Goal: Find specific page/section: Find specific page/section

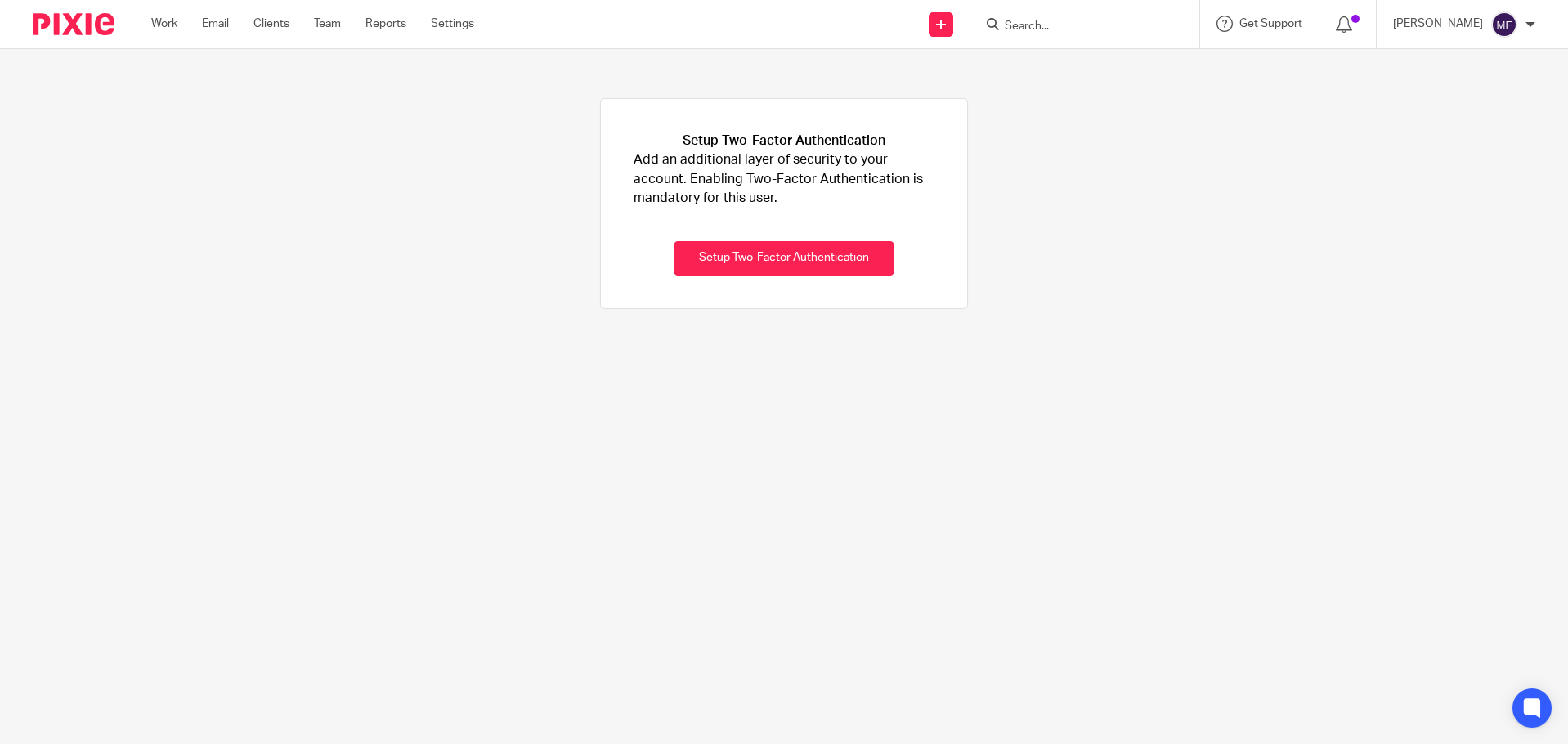
click at [1020, 30] on div at bounding box center [1082, 24] width 190 height 20
click at [1047, 28] on input "Search" at bounding box center [1076, 27] width 147 height 15
type input "Mixxos"
click button "submit" at bounding box center [0, 0] width 0 height 0
click at [1134, 106] on link at bounding box center [1100, 114] width 202 height 25
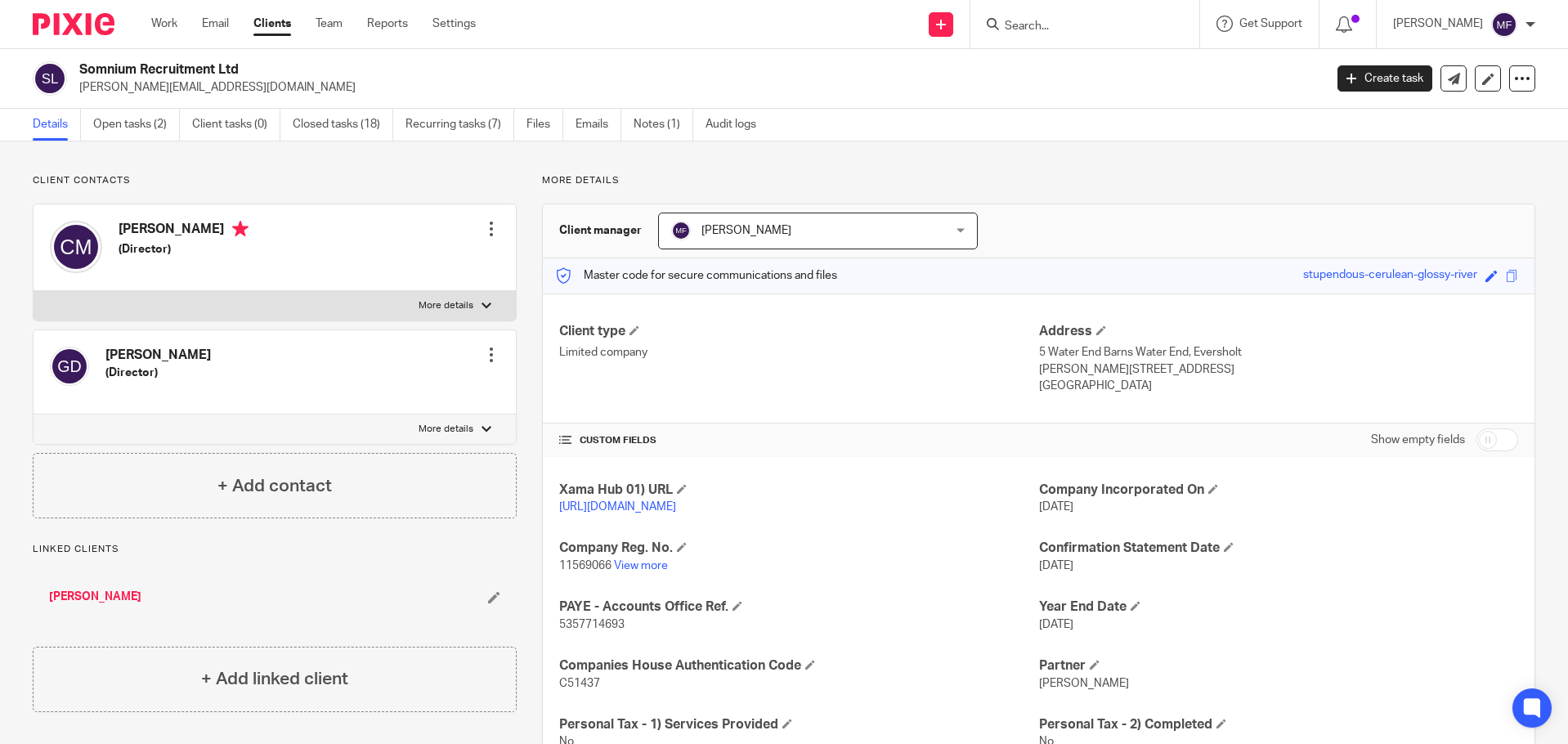
click at [667, 574] on p "11569066 View more" at bounding box center [798, 566] width 479 height 17
click at [654, 571] on link "View more" at bounding box center [640, 566] width 54 height 11
click at [641, 126] on link "Notes (1)" at bounding box center [663, 125] width 60 height 31
